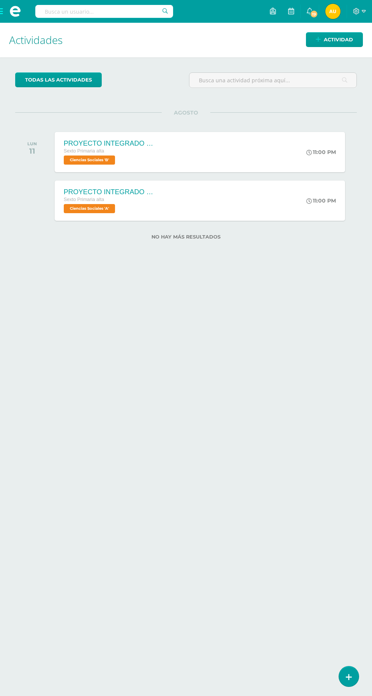
click at [348, 685] on link at bounding box center [349, 677] width 20 height 20
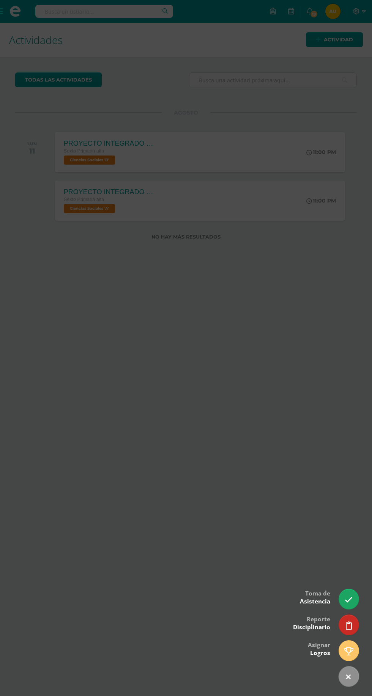
click at [353, 599] on link at bounding box center [349, 599] width 20 height 20
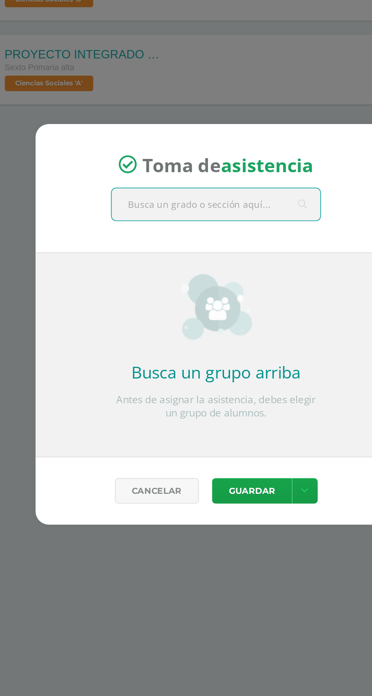
scroll to position [18, 0]
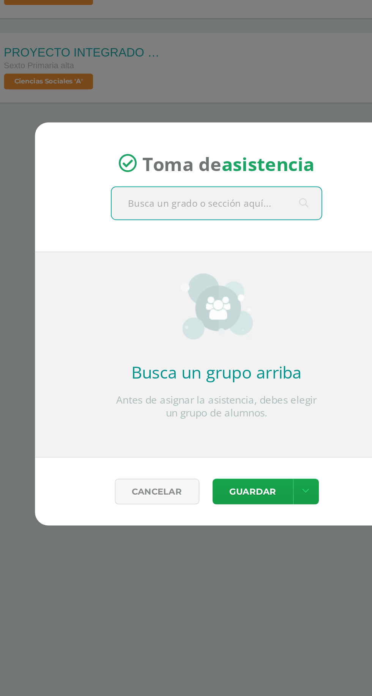
click at [180, 279] on input "text" at bounding box center [186, 278] width 121 height 19
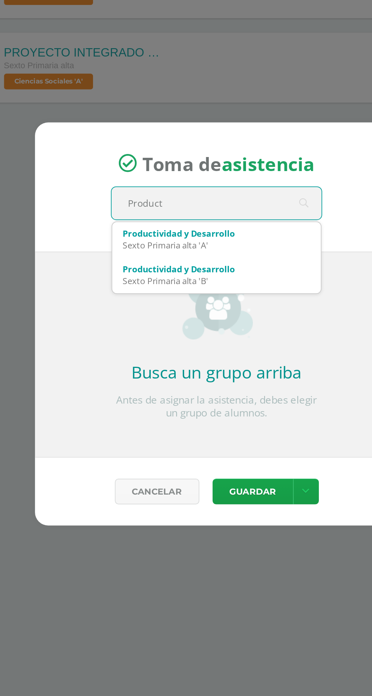
type input "Producti"
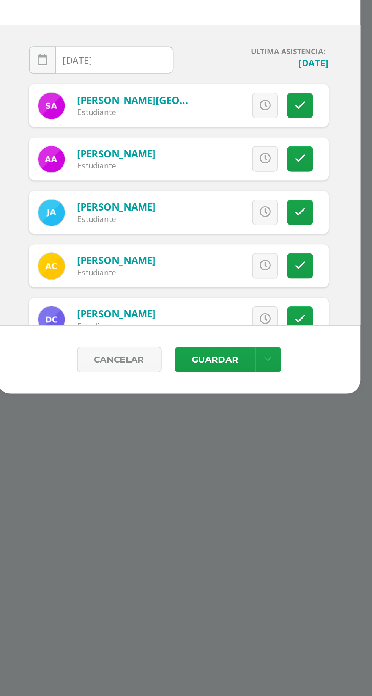
click at [254, 356] on icon at bounding box center [255, 356] width 6 height 6
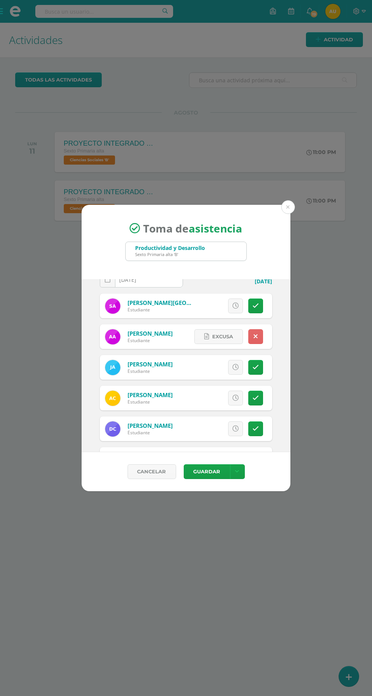
scroll to position [38, 0]
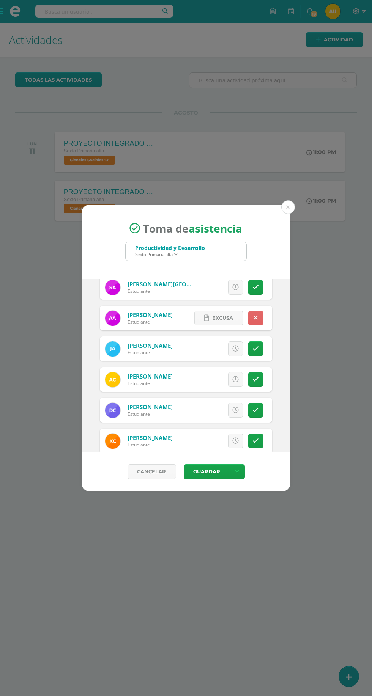
click at [258, 326] on link at bounding box center [255, 318] width 15 height 15
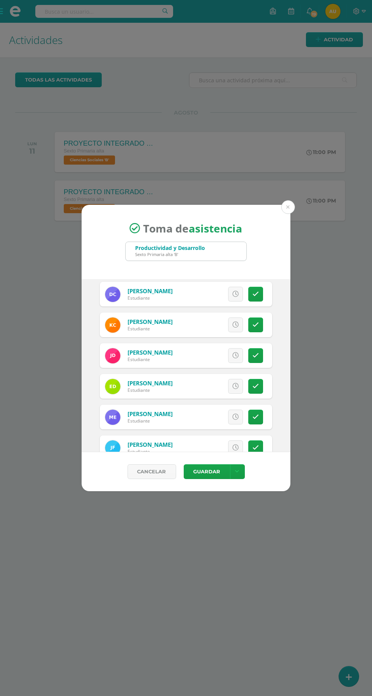
scroll to position [155, 0]
click at [260, 355] on link at bounding box center [255, 355] width 15 height 15
click at [212, 472] on button "Guardar" at bounding box center [207, 471] width 46 height 15
